Goal: Transaction & Acquisition: Subscribe to service/newsletter

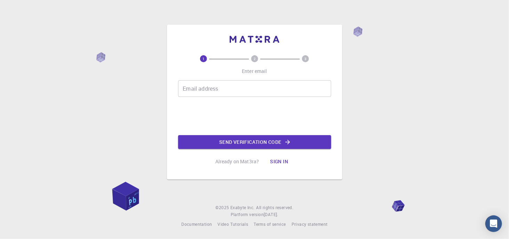
click at [270, 159] on button "Sign in" at bounding box center [278, 162] width 29 height 14
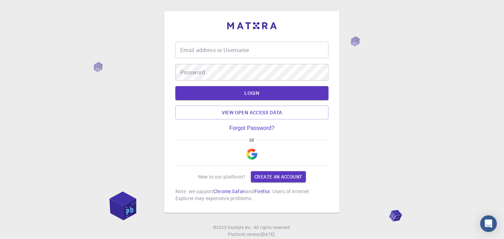
click at [246, 154] on button "button" at bounding box center [252, 154] width 17 height 22
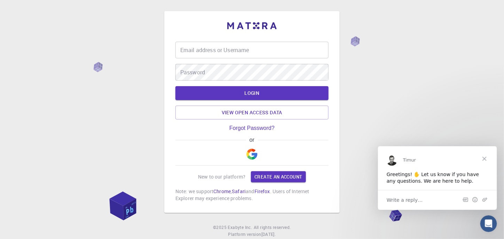
click at [479, 157] on span "Close" at bounding box center [484, 158] width 25 height 25
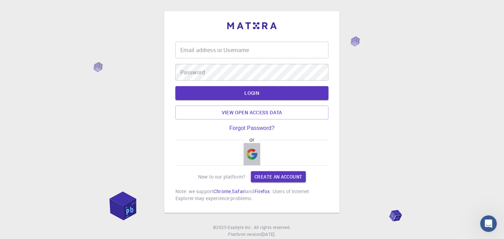
click at [250, 151] on img "button" at bounding box center [251, 154] width 11 height 11
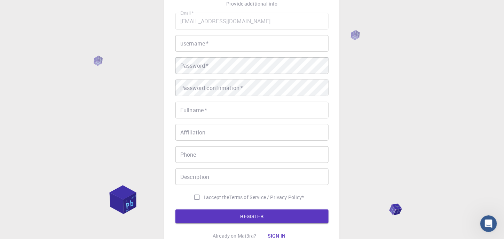
scroll to position [114, 0]
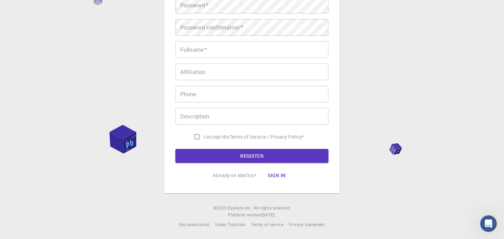
click at [199, 134] on input "I accept the Terms of Service / Privacy Policy *" at bounding box center [196, 136] width 13 height 13
checkbox input "true"
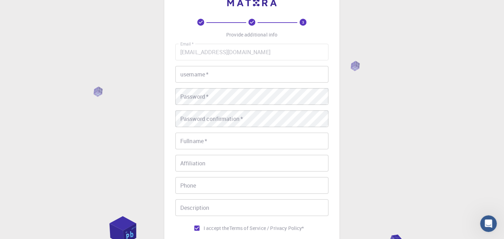
scroll to position [0, 0]
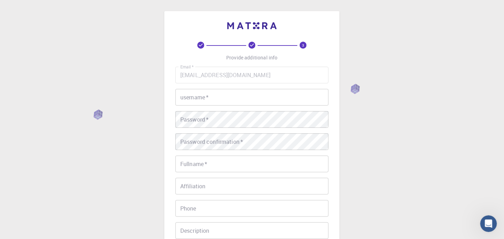
click at [230, 103] on input "username   *" at bounding box center [251, 97] width 153 height 17
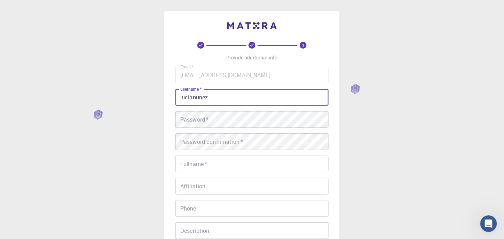
type input "lucianunez"
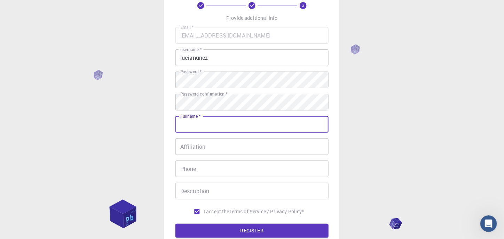
scroll to position [70, 0]
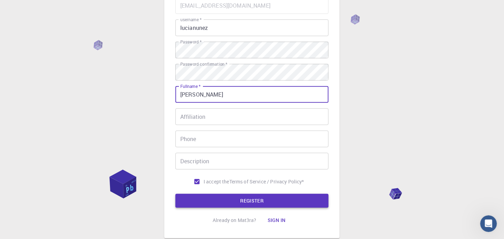
type input "[PERSON_NAME]"
click at [242, 203] on button "REGISTER" at bounding box center [251, 201] width 153 height 14
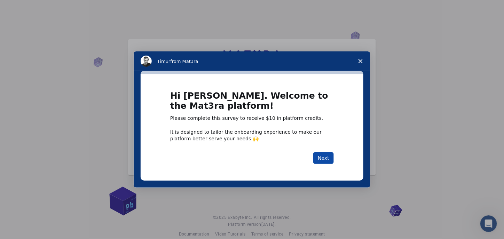
click at [326, 162] on button "Next" at bounding box center [323, 158] width 21 height 12
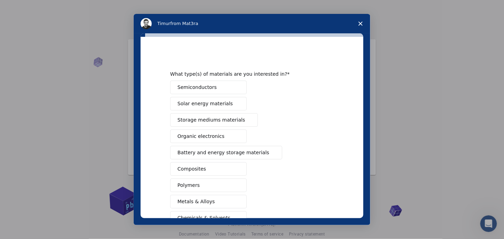
click at [361, 23] on polygon "Close survey" at bounding box center [360, 24] width 4 height 4
